Goal: Use online tool/utility: Use online tool/utility

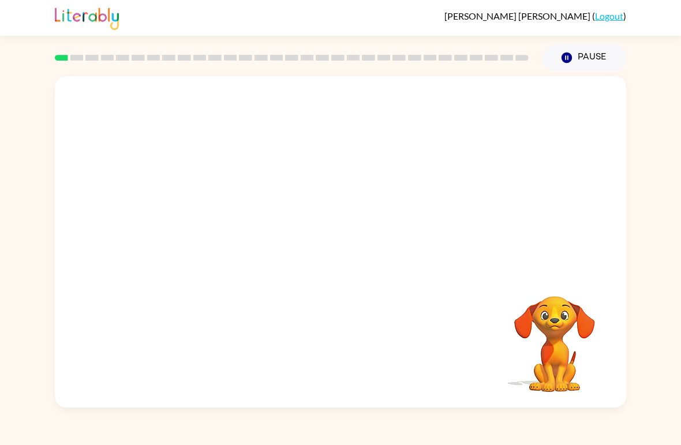
click at [294, 189] on video "Your browser must support playing .mp4 files to use Literably. Please try using…" at bounding box center [340, 174] width 571 height 196
click at [306, 190] on video "Your browser must support playing .mp4 files to use Literably. Please try using…" at bounding box center [340, 174] width 571 height 196
click at [303, 190] on video "Your browser must support playing .mp4 files to use Literably. Please try using…" at bounding box center [340, 174] width 571 height 196
click at [306, 180] on video "Your browser must support playing .mp4 files to use Literably. Please try using…" at bounding box center [340, 174] width 571 height 196
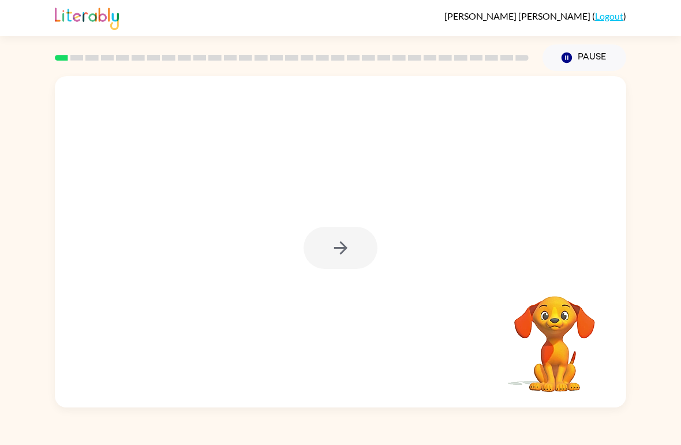
click at [346, 243] on div at bounding box center [340, 248] width 74 height 42
click at [366, 231] on button "button" at bounding box center [340, 248] width 74 height 42
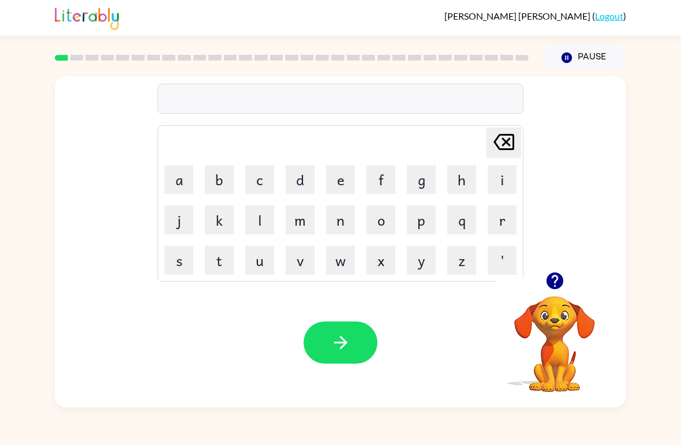
click at [500, 227] on button "r" at bounding box center [502, 219] width 29 height 29
click at [375, 225] on button "o" at bounding box center [380, 219] width 29 height 29
click at [425, 181] on button "g" at bounding box center [421, 179] width 29 height 29
click at [490, 138] on icon "[PERSON_NAME] last character input" at bounding box center [504, 142] width 28 height 28
click at [294, 182] on button "d" at bounding box center [300, 179] width 29 height 29
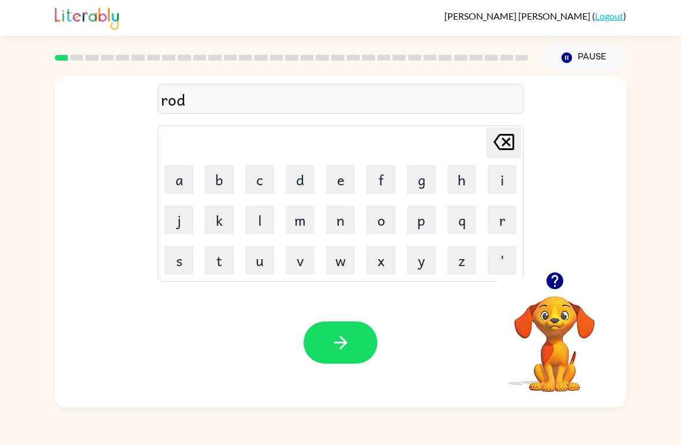
click at [344, 179] on button "e" at bounding box center [340, 179] width 29 height 29
click at [363, 335] on button "button" at bounding box center [340, 342] width 74 height 42
click at [273, 230] on button "l" at bounding box center [259, 219] width 29 height 29
click at [297, 220] on button "m" at bounding box center [300, 219] width 29 height 29
click at [379, 222] on button "o" at bounding box center [380, 219] width 29 height 29
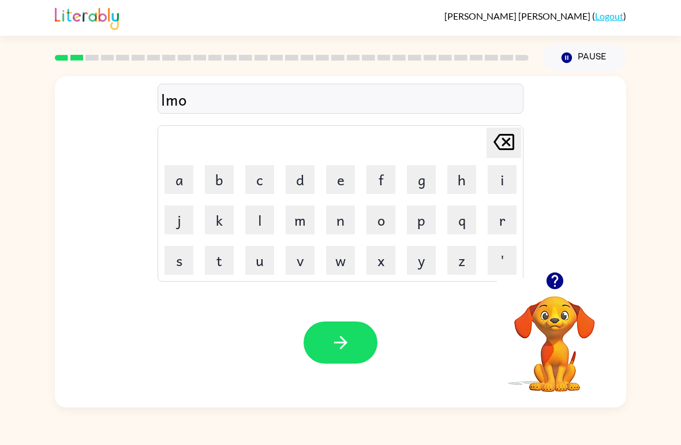
click at [516, 135] on icon "[PERSON_NAME] last character input" at bounding box center [504, 142] width 28 height 28
click at [502, 140] on icon "[PERSON_NAME] last character input" at bounding box center [504, 142] width 28 height 28
click at [500, 146] on icon "[PERSON_NAME] last character input" at bounding box center [504, 142] width 28 height 28
click at [297, 218] on button "m" at bounding box center [300, 219] width 29 height 29
click at [385, 217] on button "o" at bounding box center [380, 219] width 29 height 29
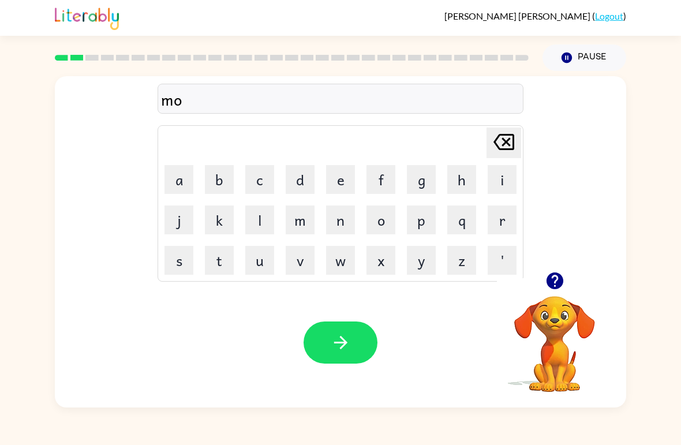
click at [253, 177] on button "c" at bounding box center [259, 179] width 29 height 29
click at [464, 177] on button "h" at bounding box center [461, 179] width 29 height 29
click at [356, 328] on button "button" at bounding box center [340, 342] width 74 height 42
click at [292, 181] on button "d" at bounding box center [300, 179] width 29 height 29
click at [338, 173] on button "e" at bounding box center [340, 179] width 29 height 29
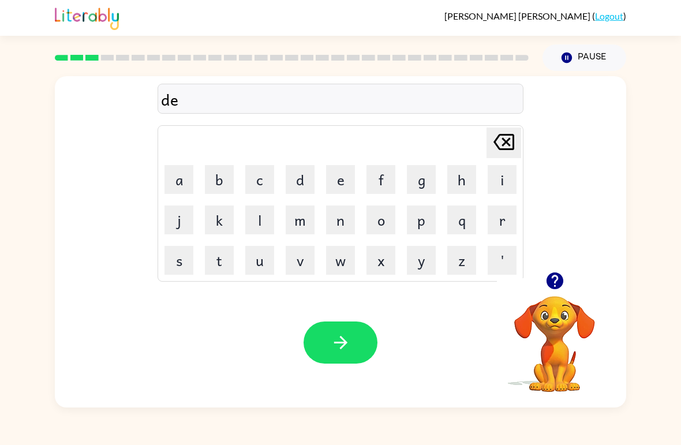
click at [350, 227] on button "n" at bounding box center [340, 219] width 29 height 29
click at [340, 331] on button "button" at bounding box center [340, 342] width 74 height 42
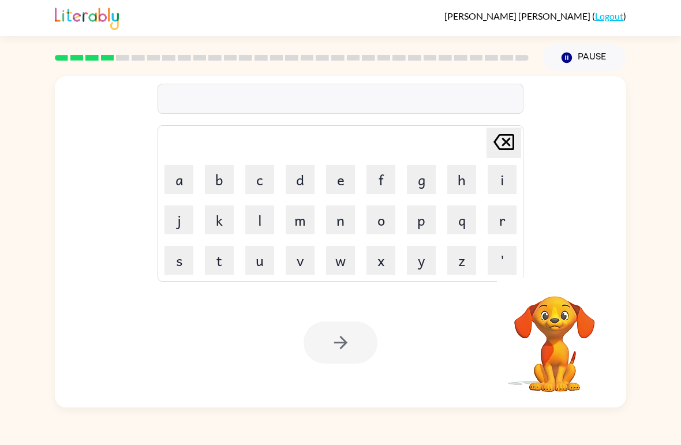
click at [383, 348] on div "Your browser must support playing .mp4 files to use Literably. Please try using…" at bounding box center [340, 343] width 571 height 130
click at [428, 213] on button "p" at bounding box center [421, 219] width 29 height 29
click at [379, 219] on button "o" at bounding box center [380, 219] width 29 height 29
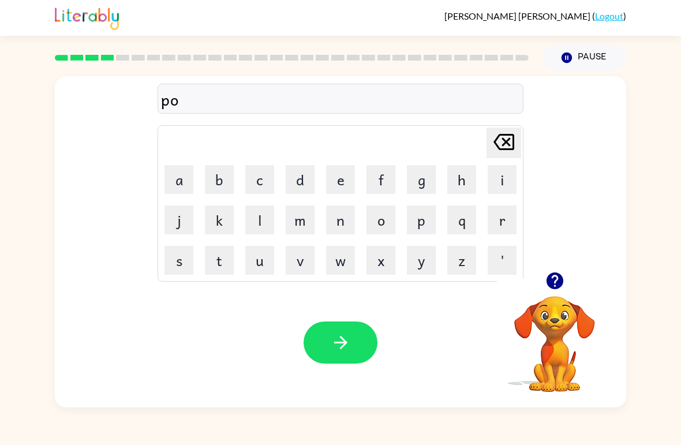
click at [504, 142] on icon "[PERSON_NAME] last character input" at bounding box center [504, 142] width 28 height 28
click at [504, 141] on icon at bounding box center [503, 142] width 21 height 16
click at [166, 261] on button "s" at bounding box center [178, 260] width 29 height 29
click at [415, 211] on button "p" at bounding box center [421, 219] width 29 height 29
click at [389, 211] on button "o" at bounding box center [380, 219] width 29 height 29
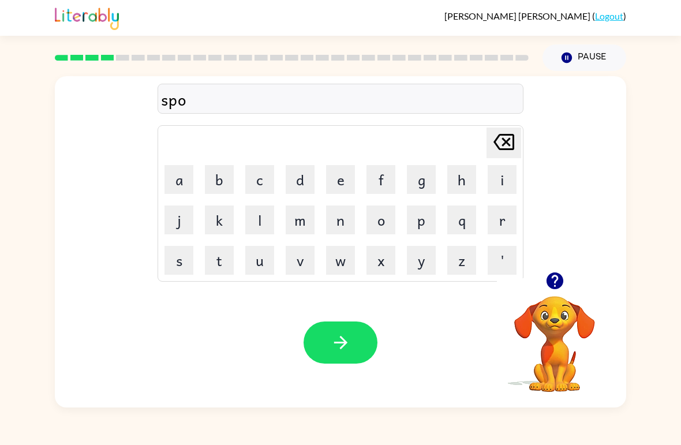
click at [214, 260] on button "t" at bounding box center [219, 260] width 29 height 29
click at [361, 349] on button "button" at bounding box center [340, 342] width 74 height 42
click at [170, 253] on button "s" at bounding box center [178, 260] width 29 height 29
click at [425, 222] on button "p" at bounding box center [421, 219] width 29 height 29
click at [343, 177] on button "e" at bounding box center [340, 179] width 29 height 29
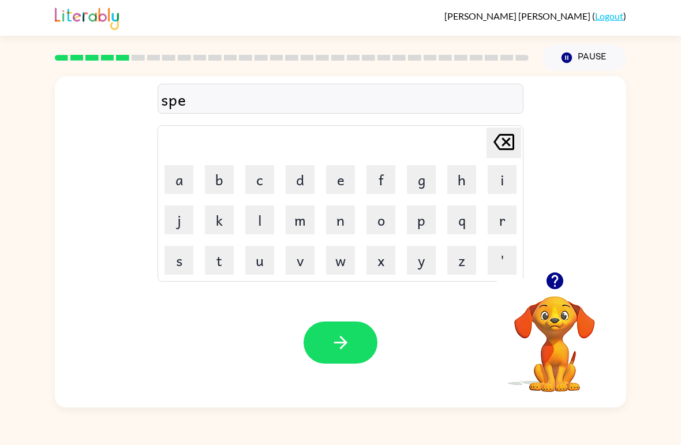
click at [348, 339] on icon "button" at bounding box center [341, 342] width 20 height 20
click at [416, 230] on button "p" at bounding box center [421, 219] width 29 height 29
click at [349, 192] on button "e" at bounding box center [340, 179] width 29 height 29
click at [505, 137] on icon "[PERSON_NAME] last character input" at bounding box center [504, 142] width 28 height 28
click at [509, 186] on button "i" at bounding box center [502, 179] width 29 height 29
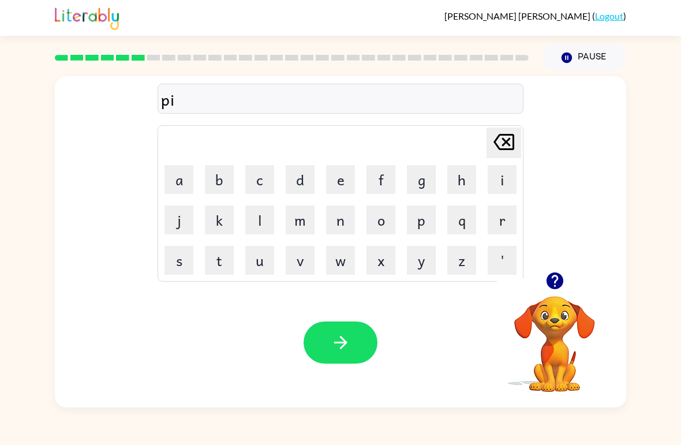
click at [343, 182] on button "e" at bounding box center [340, 179] width 29 height 29
click at [355, 346] on button "button" at bounding box center [340, 342] width 74 height 42
click at [256, 178] on button "c" at bounding box center [259, 179] width 29 height 29
click at [258, 218] on button "l" at bounding box center [259, 219] width 29 height 29
click at [340, 174] on button "e" at bounding box center [340, 179] width 29 height 29
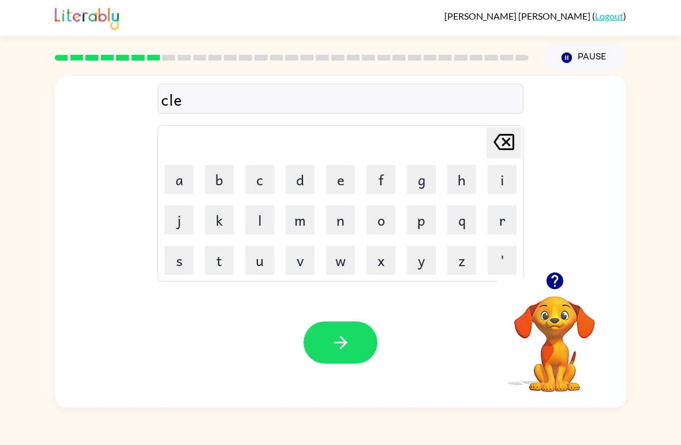
click at [333, 218] on button "n" at bounding box center [340, 219] width 29 height 29
click at [297, 186] on button "d" at bounding box center [300, 179] width 29 height 29
click at [352, 335] on button "button" at bounding box center [340, 342] width 74 height 42
click at [213, 175] on button "b" at bounding box center [219, 179] width 29 height 29
click at [176, 175] on button "a" at bounding box center [178, 179] width 29 height 29
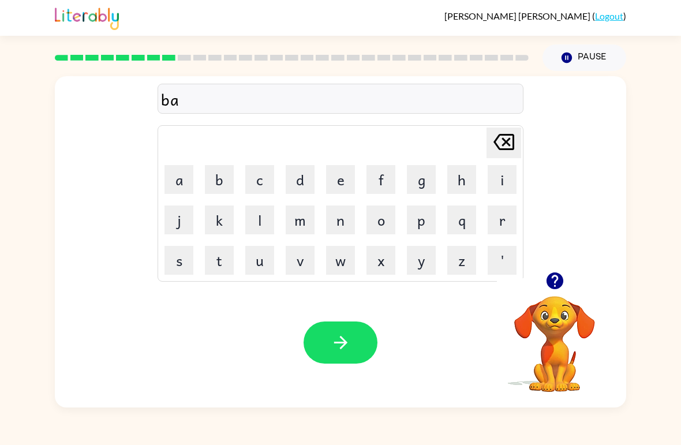
click at [220, 259] on button "t" at bounding box center [219, 260] width 29 height 29
click at [467, 189] on button "h" at bounding box center [461, 179] width 29 height 29
click at [367, 348] on button "button" at bounding box center [340, 342] width 74 height 42
click at [260, 167] on button "c" at bounding box center [259, 179] width 29 height 29
click at [268, 223] on button "l" at bounding box center [259, 219] width 29 height 29
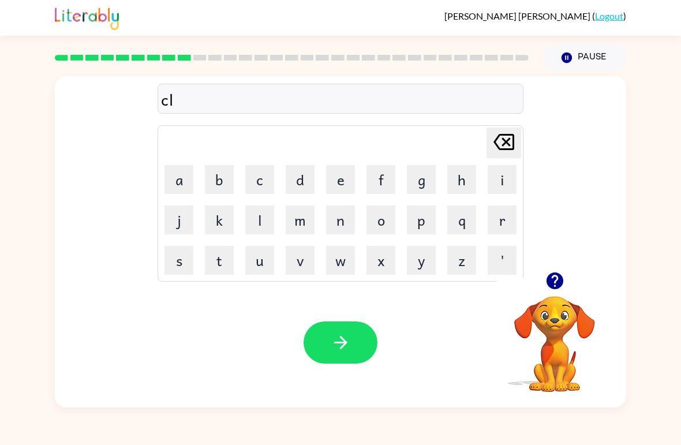
click at [369, 218] on button "o" at bounding box center [380, 219] width 29 height 29
click at [352, 216] on button "n" at bounding box center [340, 219] width 29 height 29
click at [334, 180] on button "e" at bounding box center [340, 179] width 29 height 29
click at [363, 338] on button "button" at bounding box center [340, 342] width 74 height 42
click at [179, 262] on button "s" at bounding box center [178, 260] width 29 height 29
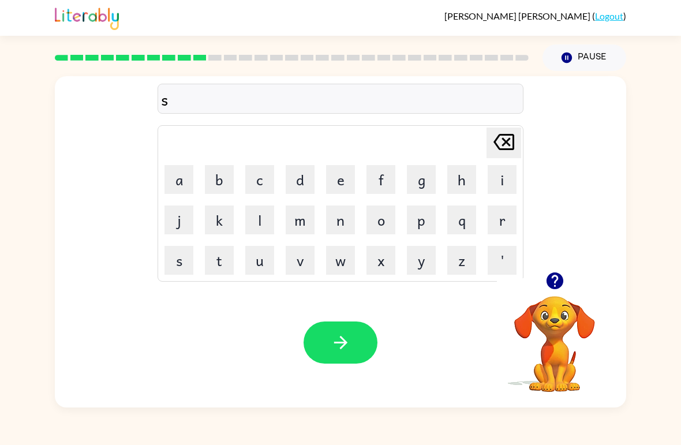
click at [464, 184] on button "h" at bounding box center [461, 179] width 29 height 29
click at [384, 222] on button "o" at bounding box center [380, 219] width 29 height 29
click at [219, 226] on button "k" at bounding box center [219, 219] width 29 height 29
click at [363, 351] on button "button" at bounding box center [340, 342] width 74 height 42
click at [415, 170] on button "g" at bounding box center [421, 179] width 29 height 29
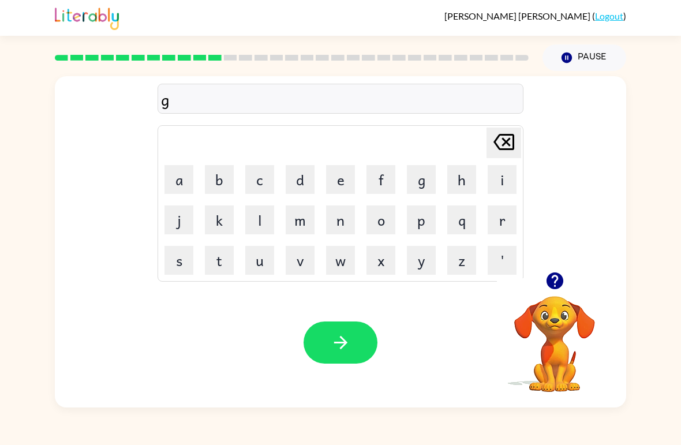
click at [181, 167] on button "a" at bounding box center [178, 179] width 29 height 29
click at [466, 268] on button "z" at bounding box center [461, 260] width 29 height 29
click at [344, 174] on button "e" at bounding box center [340, 179] width 29 height 29
click at [329, 314] on div "Your browser must support playing .mp4 files to use Literably. Please try using…" at bounding box center [340, 343] width 571 height 130
click at [334, 348] on icon "button" at bounding box center [341, 342] width 20 height 20
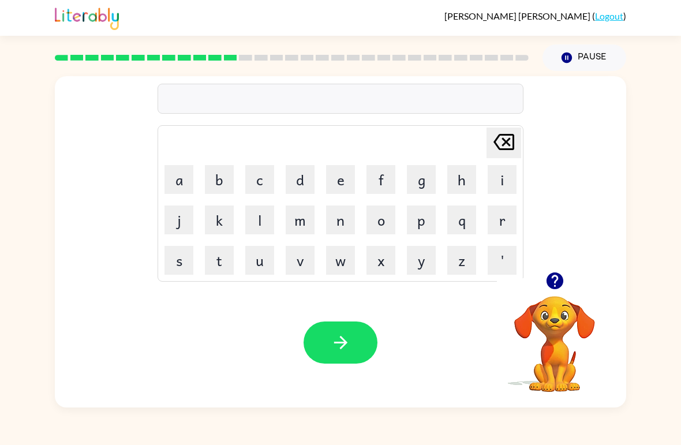
click at [474, 184] on button "h" at bounding box center [461, 179] width 29 height 29
click at [505, 181] on button "i" at bounding box center [502, 179] width 29 height 29
click at [534, 129] on div "hi [PERSON_NAME] last character input a b c d e f g h i j k l m n o p q r s t u…" at bounding box center [340, 174] width 571 height 196
click at [515, 133] on icon "[PERSON_NAME] last character input" at bounding box center [504, 142] width 28 height 28
click at [499, 126] on div "[PERSON_NAME] last character input a b c d e f g h i j k l m n o p q r s t u v …" at bounding box center [341, 203] width 366 height 156
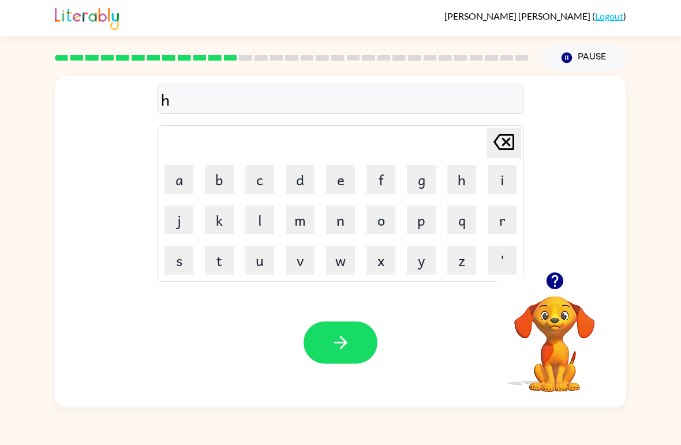
click at [519, 144] on button "[PERSON_NAME] last character input" at bounding box center [503, 143] width 35 height 31
click at [500, 183] on button "i" at bounding box center [502, 179] width 29 height 29
click at [209, 220] on button "k" at bounding box center [219, 219] width 29 height 29
click at [183, 262] on button "s" at bounding box center [178, 260] width 29 height 29
click at [420, 221] on button "p" at bounding box center [421, 219] width 29 height 29
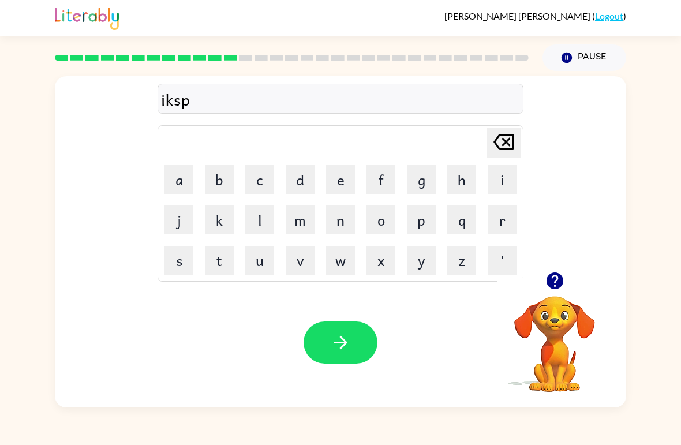
click at [273, 206] on button "l" at bounding box center [259, 219] width 29 height 29
click at [314, 170] on button "d" at bounding box center [300, 179] width 29 height 29
click at [358, 332] on button "button" at bounding box center [340, 342] width 74 height 42
click at [178, 258] on button "s" at bounding box center [178, 260] width 29 height 29
click at [223, 263] on button "t" at bounding box center [219, 260] width 29 height 29
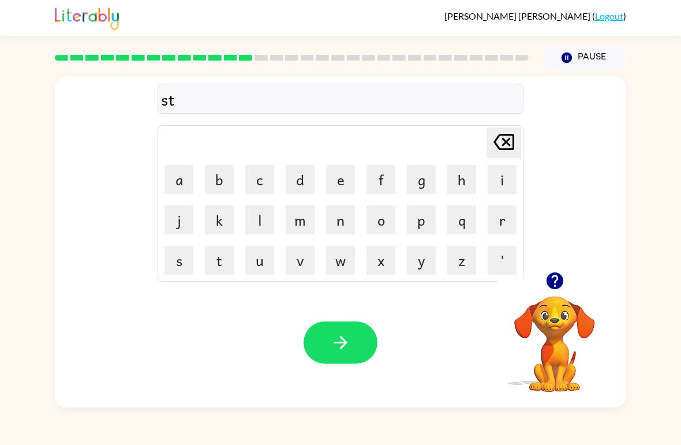
click at [342, 177] on button "e" at bounding box center [340, 179] width 29 height 29
click at [349, 181] on button "e" at bounding box center [340, 179] width 29 height 29
click at [226, 248] on button "t" at bounding box center [219, 260] width 29 height 29
click at [336, 228] on button "n" at bounding box center [340, 219] width 29 height 29
click at [343, 181] on button "e" at bounding box center [340, 179] width 29 height 29
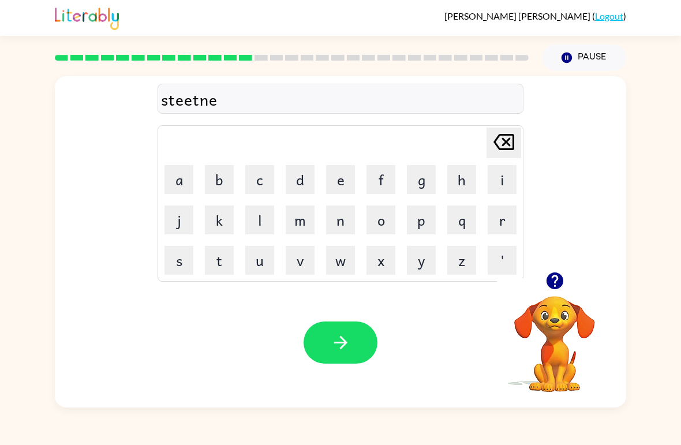
click at [434, 252] on button "y" at bounding box center [421, 260] width 29 height 29
click at [183, 256] on button "s" at bounding box center [178, 260] width 29 height 29
click at [328, 328] on button "button" at bounding box center [340, 342] width 74 height 42
click at [451, 192] on button "h" at bounding box center [461, 179] width 29 height 29
click at [505, 185] on button "i" at bounding box center [502, 179] width 29 height 29
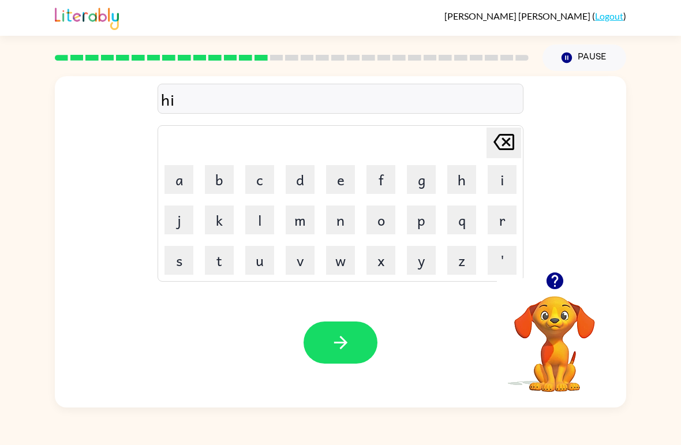
click at [422, 233] on button "p" at bounding box center [421, 219] width 29 height 29
click at [383, 225] on button "o" at bounding box center [380, 219] width 29 height 29
click at [343, 336] on icon "button" at bounding box center [341, 342] width 20 height 20
click at [387, 175] on button "f" at bounding box center [380, 179] width 29 height 29
click at [382, 218] on button "o" at bounding box center [380, 219] width 29 height 29
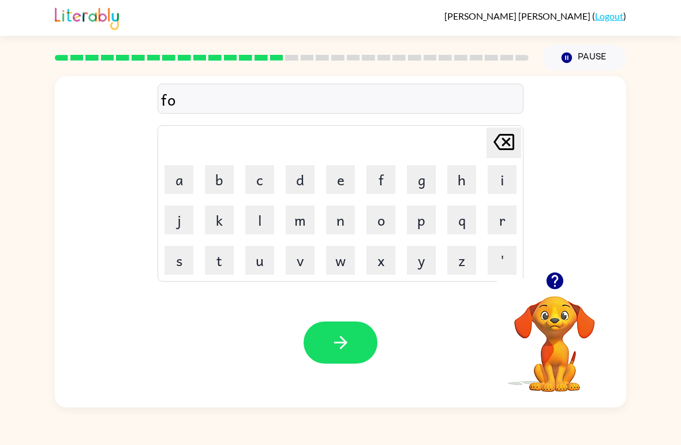
click at [503, 216] on button "r" at bounding box center [502, 219] width 29 height 29
click at [207, 207] on button "k" at bounding box center [219, 219] width 29 height 29
click at [338, 336] on icon "button" at bounding box center [341, 342] width 20 height 20
click at [338, 262] on button "w" at bounding box center [340, 260] width 29 height 29
click at [338, 178] on button "e" at bounding box center [340, 179] width 29 height 29
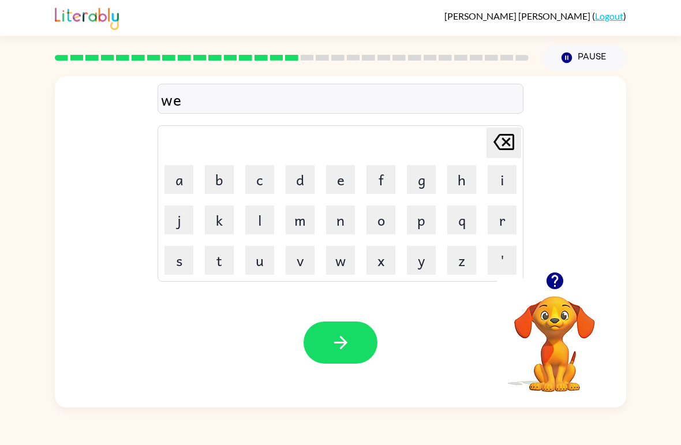
click at [304, 175] on button "d" at bounding box center [300, 179] width 29 height 29
click at [335, 325] on button "button" at bounding box center [340, 342] width 74 height 42
click at [191, 263] on button "s" at bounding box center [178, 260] width 29 height 29
click at [263, 222] on button "l" at bounding box center [259, 219] width 29 height 29
click at [334, 182] on button "e" at bounding box center [340, 179] width 29 height 29
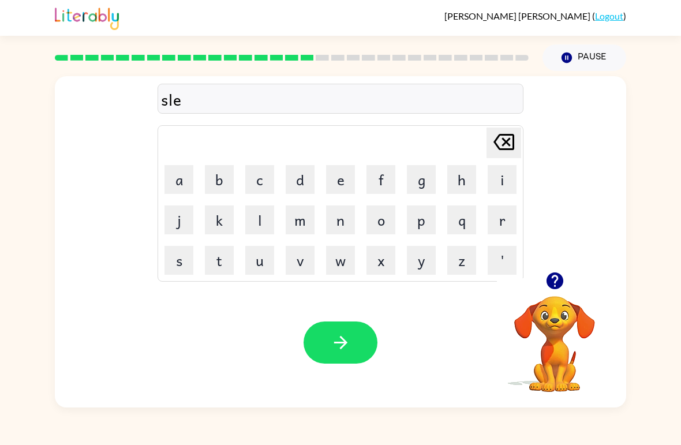
click at [334, 181] on button "e" at bounding box center [340, 179] width 29 height 29
click at [421, 226] on button "p" at bounding box center [421, 219] width 29 height 29
click at [264, 222] on button "l" at bounding box center [259, 219] width 29 height 29
click at [333, 173] on button "e" at bounding box center [340, 179] width 29 height 29
click at [426, 224] on button "p" at bounding box center [421, 219] width 29 height 29
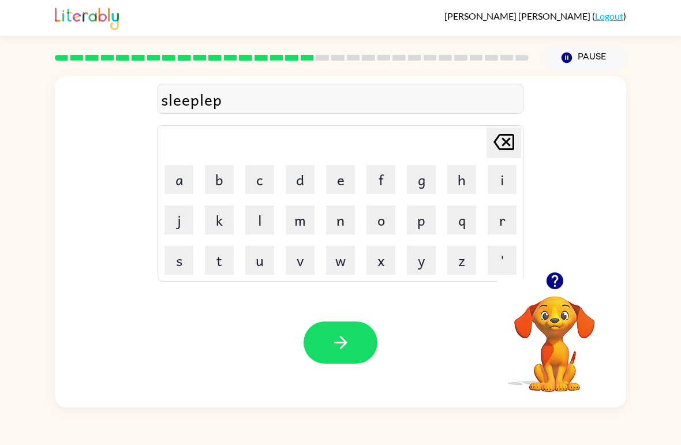
click at [357, 342] on button "button" at bounding box center [340, 342] width 74 height 42
click at [459, 179] on button "h" at bounding box center [461, 179] width 29 height 29
click at [187, 180] on button "a" at bounding box center [178, 179] width 29 height 29
click at [497, 221] on button "r" at bounding box center [502, 219] width 29 height 29
click at [301, 183] on button "d" at bounding box center [300, 179] width 29 height 29
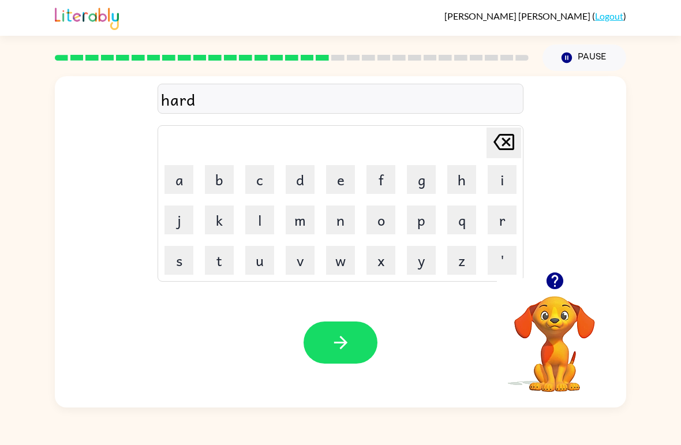
click at [350, 329] on button "button" at bounding box center [340, 342] width 74 height 42
click at [499, 228] on button "r" at bounding box center [502, 219] width 29 height 29
click at [386, 222] on button "o" at bounding box center [380, 219] width 29 height 29
click at [309, 176] on button "d" at bounding box center [300, 179] width 29 height 29
click at [344, 179] on button "e" at bounding box center [340, 179] width 29 height 29
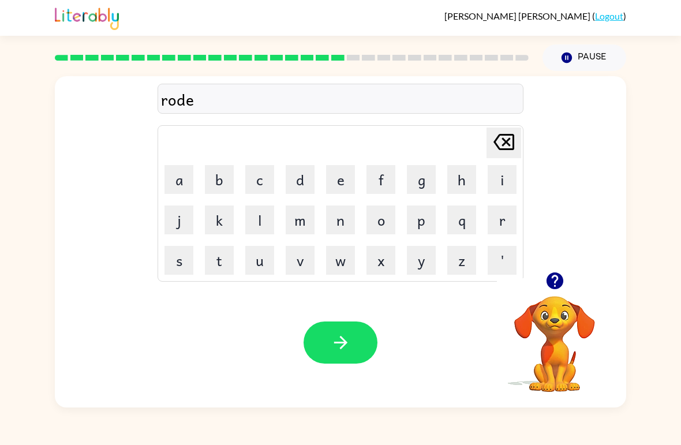
click at [355, 342] on button "button" at bounding box center [340, 342] width 74 height 42
click at [511, 227] on button "r" at bounding box center [502, 219] width 29 height 29
click at [338, 185] on button "e" at bounding box center [340, 179] width 29 height 29
click at [174, 260] on button "s" at bounding box center [178, 260] width 29 height 29
click at [223, 259] on button "t" at bounding box center [219, 260] width 29 height 29
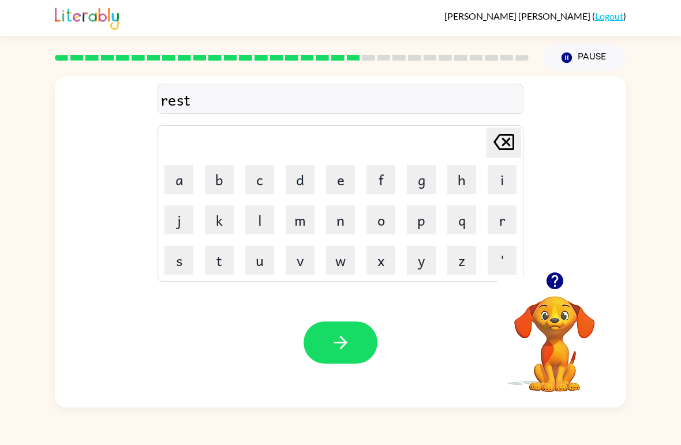
click at [338, 183] on button "e" at bounding box center [340, 179] width 29 height 29
click at [296, 180] on button "d" at bounding box center [300, 179] width 29 height 29
click at [348, 348] on icon "button" at bounding box center [341, 342] width 20 height 20
click at [332, 268] on button "w" at bounding box center [340, 260] width 29 height 29
click at [185, 176] on button "a" at bounding box center [178, 179] width 29 height 29
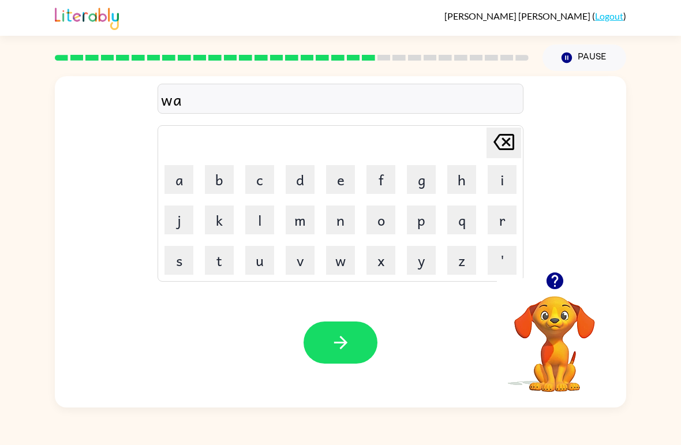
click at [191, 212] on button "j" at bounding box center [178, 219] width 29 height 29
click at [525, 133] on div "waj Delete Delete last character input a b c d e f g h i j k l m n o p q r s t …" at bounding box center [340, 174] width 571 height 196
click at [494, 143] on icon at bounding box center [503, 142] width 21 height 16
click at [223, 228] on button "k" at bounding box center [219, 219] width 29 height 29
click at [340, 179] on button "e" at bounding box center [340, 179] width 29 height 29
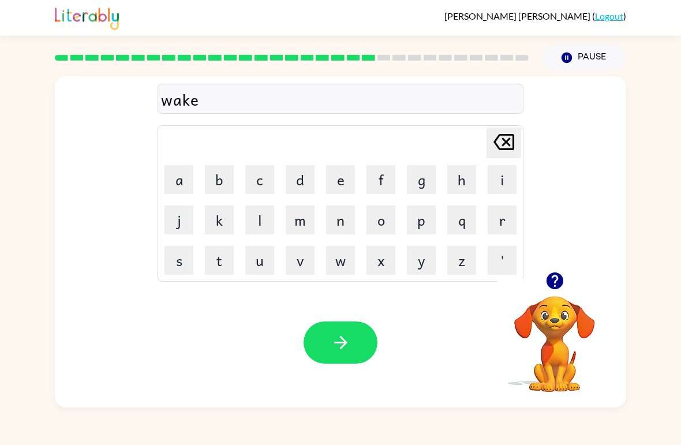
click at [335, 344] on icon "button" at bounding box center [341, 342] width 20 height 20
click at [191, 249] on button "s" at bounding box center [178, 260] width 29 height 29
click at [341, 215] on button "n" at bounding box center [340, 219] width 29 height 29
click at [384, 218] on button "o" at bounding box center [380, 219] width 29 height 29
click at [343, 262] on button "w" at bounding box center [340, 260] width 29 height 29
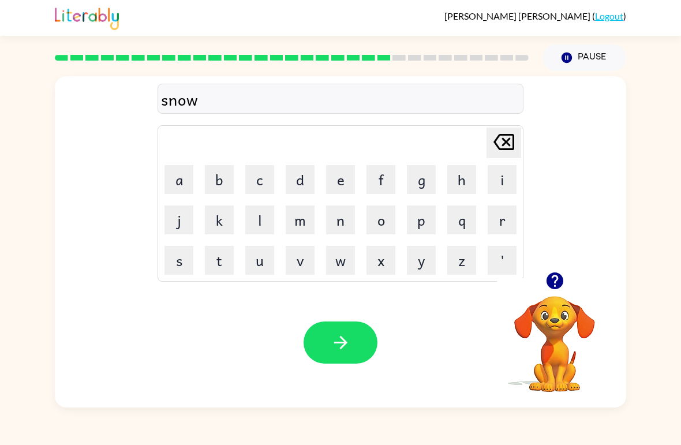
click at [311, 211] on button "m" at bounding box center [300, 219] width 29 height 29
click at [333, 222] on button "n" at bounding box center [340, 219] width 29 height 29
click at [358, 332] on button "button" at bounding box center [340, 342] width 74 height 42
click at [339, 267] on button "w" at bounding box center [340, 260] width 29 height 29
click at [263, 221] on button "l" at bounding box center [259, 219] width 29 height 29
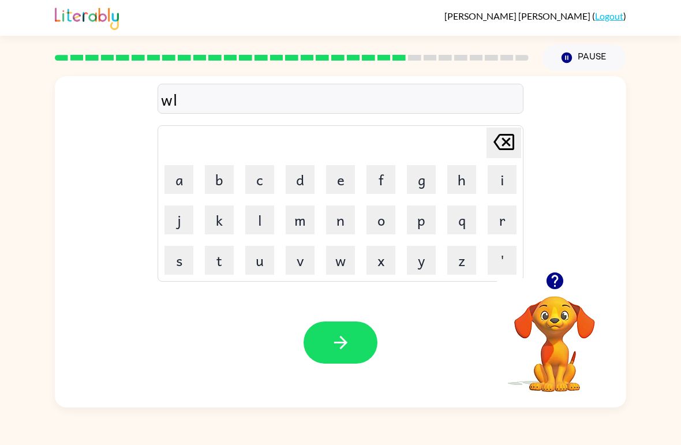
click at [499, 138] on icon "[PERSON_NAME] last character input" at bounding box center [504, 142] width 28 height 28
click at [504, 181] on button "i" at bounding box center [502, 179] width 29 height 29
click at [347, 226] on button "n" at bounding box center [340, 219] width 29 height 29
click at [227, 263] on button "t" at bounding box center [219, 260] width 29 height 29
click at [346, 182] on button "e" at bounding box center [340, 179] width 29 height 29
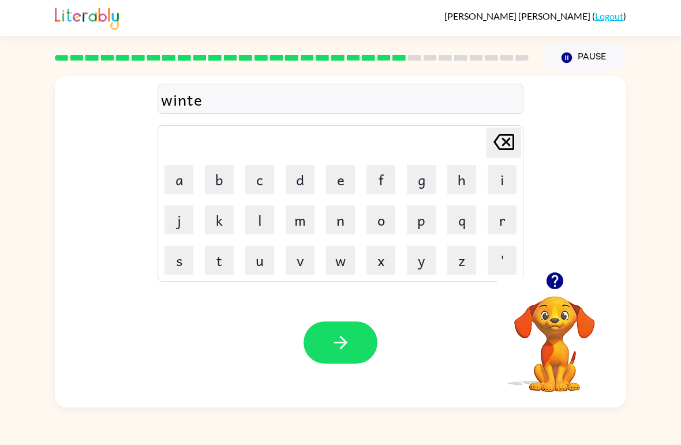
click at [500, 226] on button "r" at bounding box center [502, 219] width 29 height 29
click at [360, 362] on button "button" at bounding box center [340, 342] width 74 height 42
click at [261, 192] on button "c" at bounding box center [259, 179] width 29 height 29
click at [460, 167] on button "h" at bounding box center [461, 179] width 29 height 29
click at [328, 181] on button "e" at bounding box center [340, 179] width 29 height 29
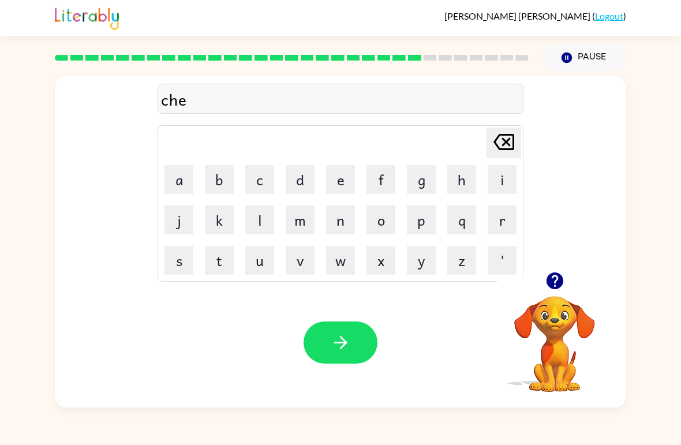
click at [328, 181] on button "e" at bounding box center [340, 179] width 29 height 29
click at [172, 265] on button "s" at bounding box center [178, 260] width 29 height 29
click at [207, 261] on button "t" at bounding box center [219, 260] width 29 height 29
click at [336, 342] on icon "button" at bounding box center [341, 342] width 20 height 20
click at [181, 260] on button "s" at bounding box center [178, 260] width 29 height 29
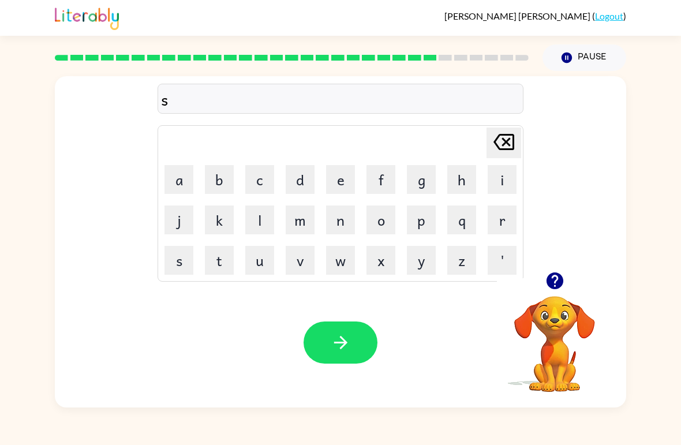
click at [372, 218] on button "o" at bounding box center [380, 219] width 29 height 29
click at [290, 181] on button "d" at bounding box center [300, 179] width 29 height 29
click at [353, 183] on button "e" at bounding box center [340, 179] width 29 height 29
click at [346, 219] on button "n" at bounding box center [340, 219] width 29 height 29
click at [367, 372] on div "Your browser must support playing .mp4 files to use Literably. Please try using…" at bounding box center [340, 343] width 571 height 130
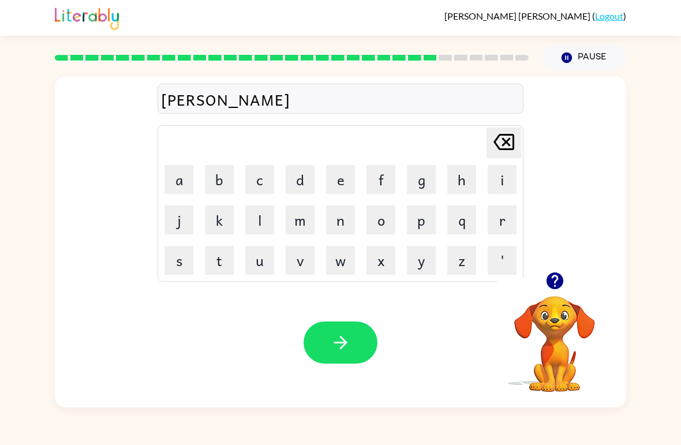
click at [353, 341] on button "button" at bounding box center [340, 342] width 74 height 42
click at [251, 181] on button "c" at bounding box center [259, 179] width 29 height 29
click at [377, 223] on button "o" at bounding box center [380, 219] width 29 height 29
click at [346, 220] on button "n" at bounding box center [340, 219] width 29 height 29
click at [341, 185] on button "e" at bounding box center [340, 179] width 29 height 29
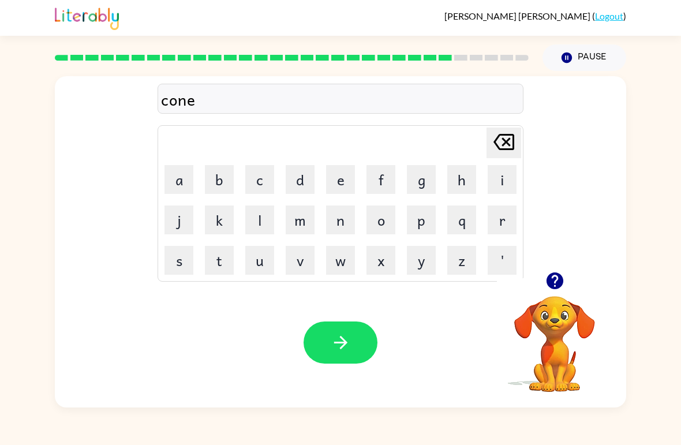
click at [355, 363] on button "button" at bounding box center [340, 342] width 74 height 42
click at [257, 181] on button "c" at bounding box center [259, 179] width 29 height 29
click at [470, 179] on button "h" at bounding box center [461, 179] width 29 height 29
click at [185, 178] on button "a" at bounding box center [178, 179] width 29 height 29
click at [348, 219] on button "n" at bounding box center [340, 219] width 29 height 29
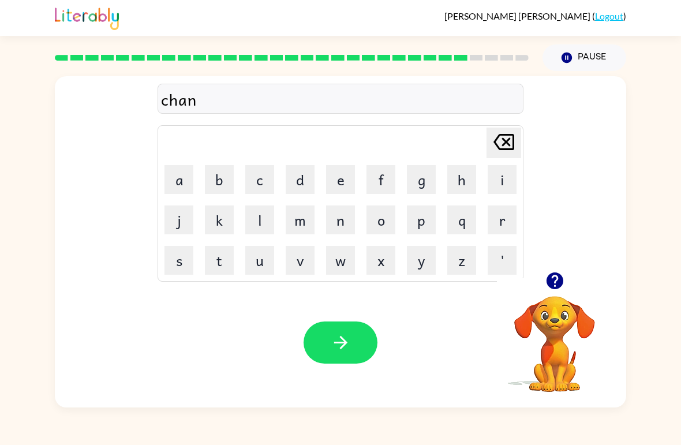
click at [353, 361] on button "button" at bounding box center [340, 342] width 74 height 42
click at [178, 261] on button "s" at bounding box center [178, 260] width 29 height 29
click at [464, 182] on button "h" at bounding box center [461, 179] width 29 height 29
click at [387, 219] on button "o" at bounding box center [380, 219] width 29 height 29
click at [220, 263] on button "t" at bounding box center [219, 260] width 29 height 29
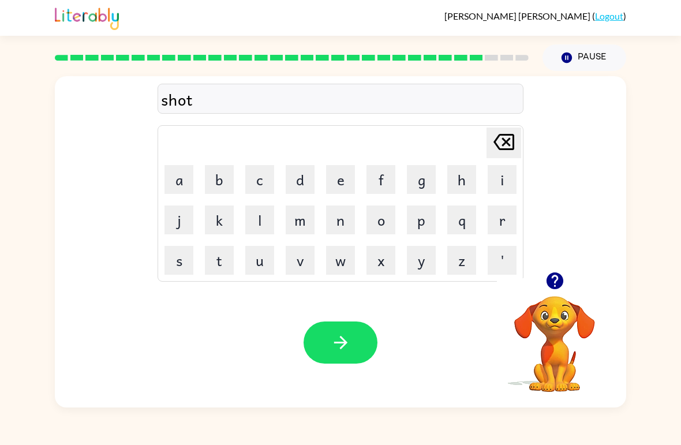
click at [360, 341] on button "button" at bounding box center [340, 342] width 74 height 42
click at [223, 268] on button "t" at bounding box center [219, 260] width 29 height 29
click at [474, 179] on button "h" at bounding box center [461, 179] width 29 height 29
click at [509, 181] on button "i" at bounding box center [502, 179] width 29 height 29
click at [495, 226] on button "r" at bounding box center [502, 219] width 29 height 29
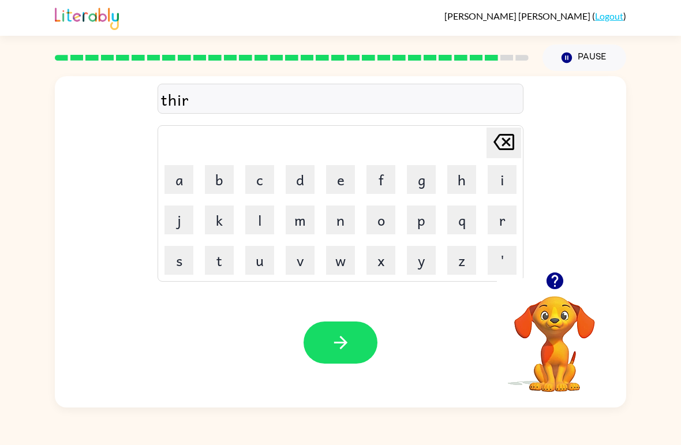
click at [192, 266] on button "s" at bounding box center [178, 260] width 29 height 29
click at [230, 250] on button "t" at bounding box center [219, 260] width 29 height 29
click at [368, 355] on button "button" at bounding box center [340, 342] width 74 height 42
click at [499, 170] on button "i" at bounding box center [502, 179] width 29 height 29
click at [507, 223] on button "r" at bounding box center [502, 219] width 29 height 29
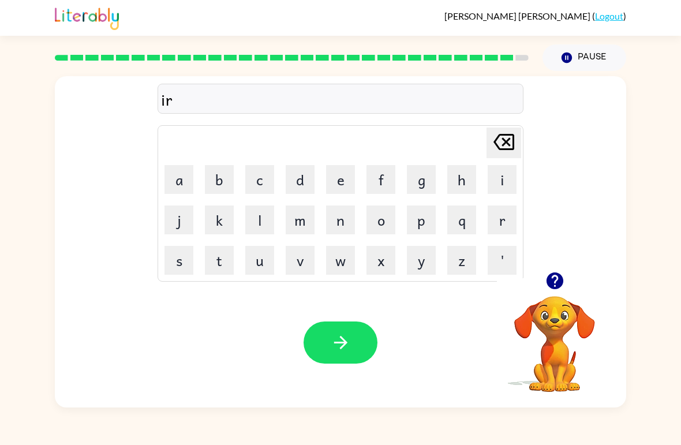
click at [499, 188] on button "i" at bounding box center [502, 179] width 29 height 29
click at [498, 132] on icon "[PERSON_NAME] last character input" at bounding box center [504, 142] width 28 height 28
click at [497, 132] on icon "[PERSON_NAME] last character input" at bounding box center [504, 142] width 28 height 28
click at [506, 147] on icon "[PERSON_NAME] last character input" at bounding box center [504, 142] width 28 height 28
click at [501, 223] on button "r" at bounding box center [502, 219] width 29 height 29
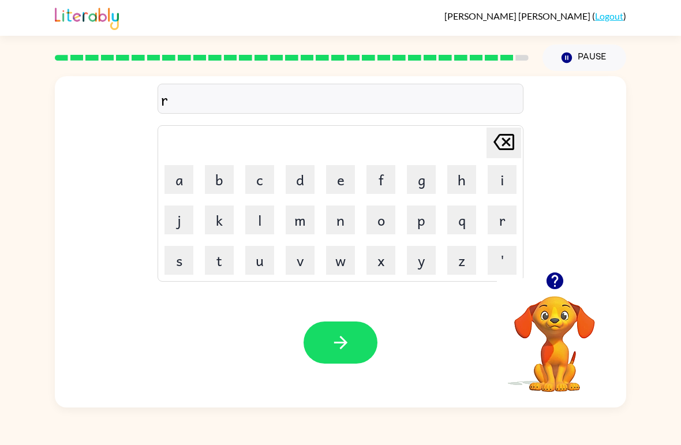
click at [511, 179] on button "i" at bounding box center [502, 179] width 29 height 29
click at [420, 226] on button "p" at bounding box center [421, 219] width 29 height 29
click at [361, 332] on button "button" at bounding box center [340, 342] width 74 height 42
